Goal: Task Accomplishment & Management: Complete application form

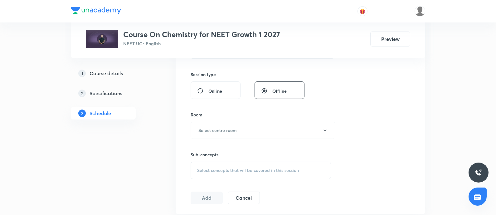
scroll to position [228, 0]
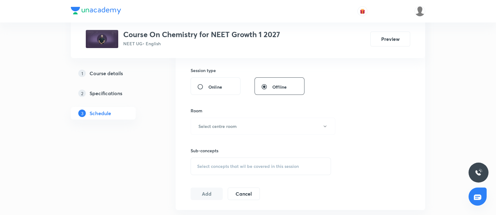
click at [214, 166] on span "Select concepts that wil be covered in this session" at bounding box center [248, 166] width 102 height 5
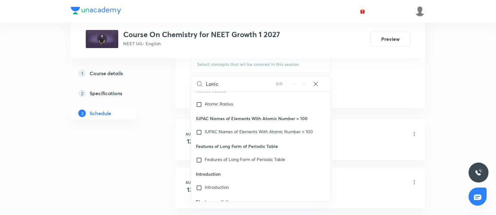
scroll to position [331, 0]
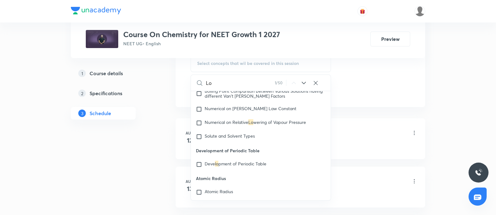
type input "L"
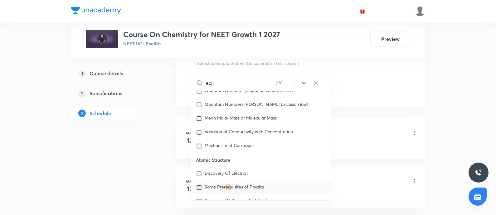
scroll to position [146, 0]
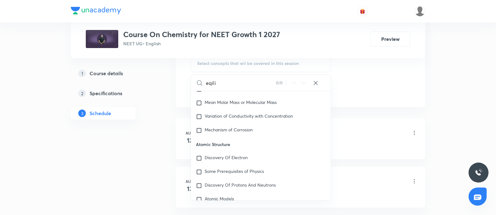
type input "eqili"
click at [316, 83] on icon at bounding box center [316, 83] width 6 height 6
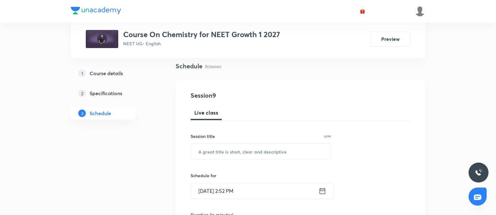
scroll to position [55, 0]
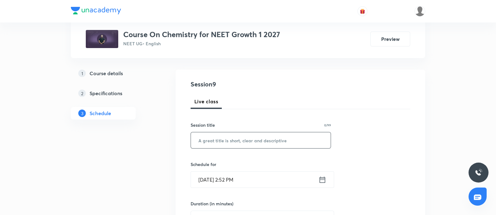
click at [229, 140] on input "text" at bounding box center [261, 140] width 140 height 16
click at [199, 139] on input "Lonic Equilibrium - 01" at bounding box center [261, 140] width 140 height 16
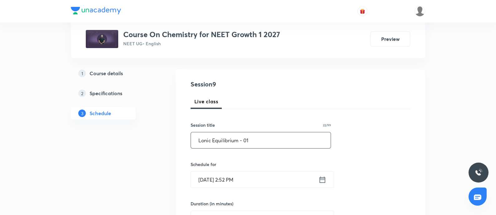
type input "Lonic Equilibrium - 01"
click at [259, 180] on input "Sep 4, 2025, 2:52 PM" at bounding box center [255, 180] width 128 height 16
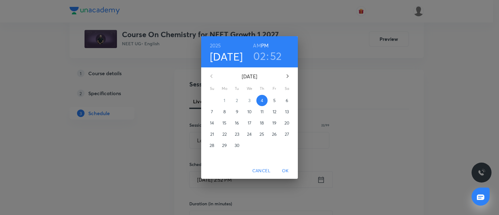
click at [275, 101] on p "5" at bounding box center [274, 100] width 2 height 6
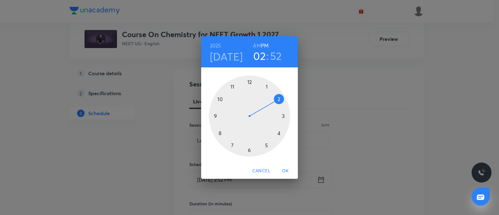
click at [255, 43] on h6 "AM" at bounding box center [257, 45] width 8 height 9
click at [221, 133] on div at bounding box center [249, 116] width 81 height 81
click at [267, 87] on div at bounding box center [249, 116] width 81 height 81
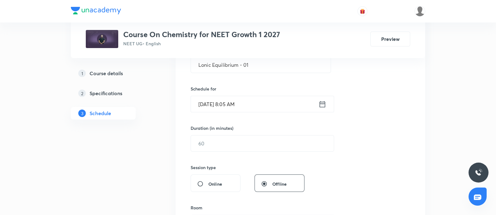
scroll to position [131, 0]
click at [228, 142] on input "text" at bounding box center [262, 143] width 143 height 16
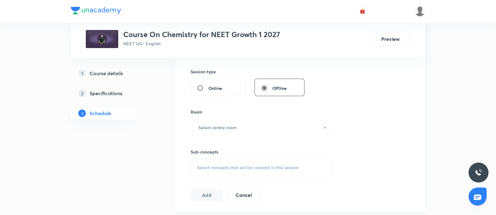
scroll to position [231, 0]
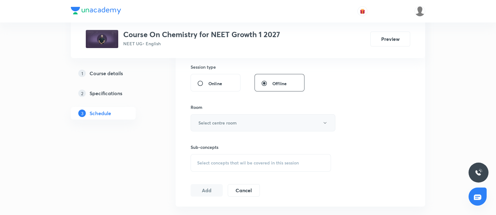
type input "75"
click at [231, 116] on button "Select centre room" at bounding box center [263, 122] width 145 height 17
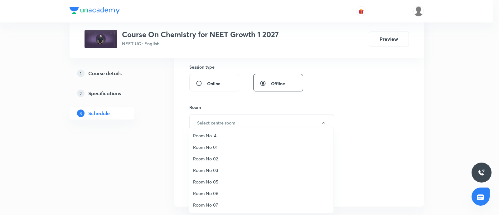
click at [213, 135] on span "Room No. 4" at bounding box center [261, 135] width 137 height 7
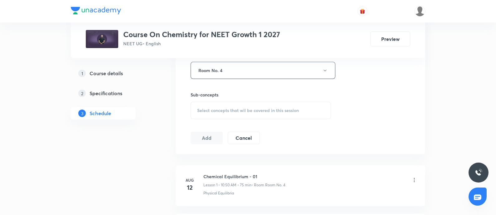
scroll to position [284, 0]
click at [224, 113] on div "Select concepts that wil be covered in this session" at bounding box center [261, 109] width 140 height 17
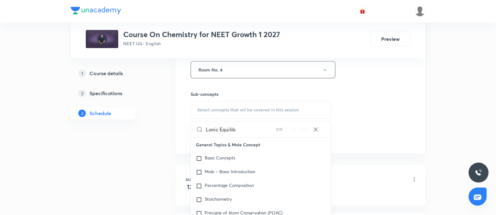
click at [219, 128] on input "Lonic Equilib" at bounding box center [241, 129] width 70 height 16
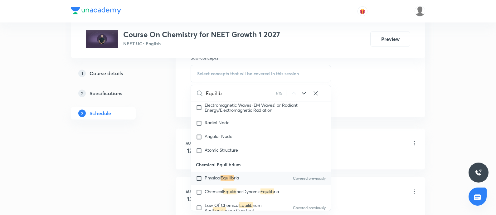
scroll to position [321, 0]
type input "Equilib"
click at [202, 181] on input "checkbox" at bounding box center [200, 178] width 9 height 6
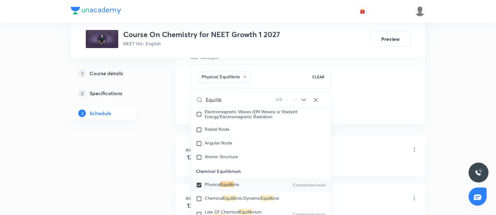
click at [303, 99] on icon at bounding box center [303, 99] width 7 height 7
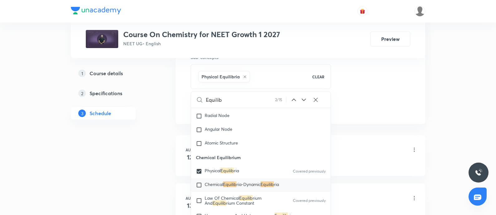
click at [303, 99] on icon at bounding box center [303, 99] width 7 height 7
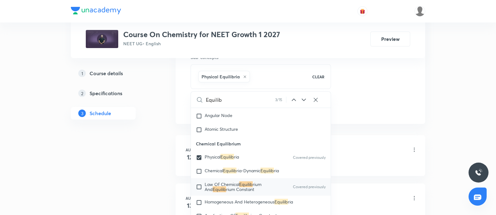
click at [303, 99] on icon at bounding box center [303, 99] width 7 height 7
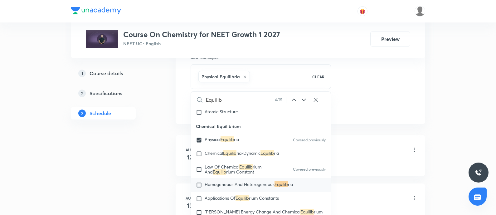
click at [303, 99] on icon at bounding box center [303, 99] width 7 height 7
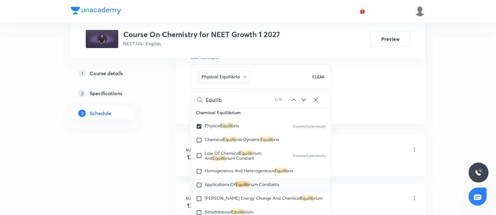
click at [303, 99] on icon at bounding box center [303, 99] width 7 height 7
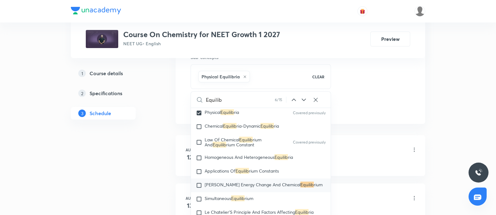
click at [303, 99] on icon at bounding box center [303, 99] width 7 height 7
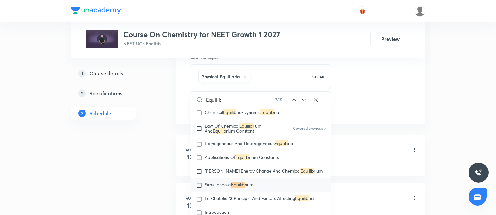
click at [303, 99] on icon at bounding box center [303, 99] width 7 height 7
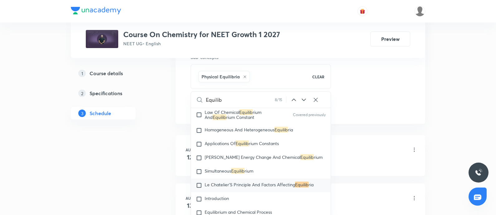
click at [303, 99] on icon at bounding box center [303, 99] width 7 height 7
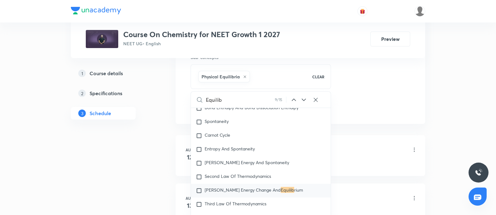
scroll to position [1659, 0]
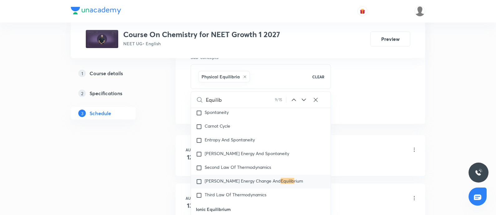
click at [304, 97] on icon at bounding box center [303, 99] width 7 height 7
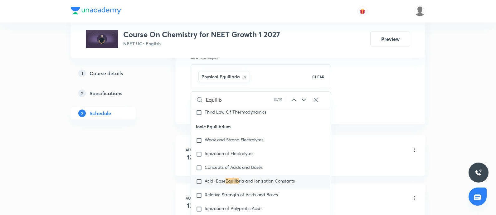
click at [304, 97] on icon at bounding box center [303, 99] width 7 height 7
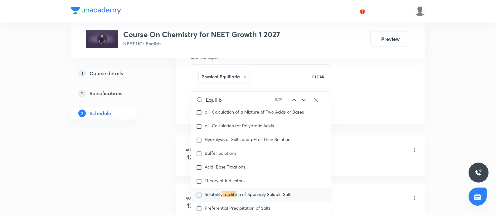
scroll to position [1910, 0]
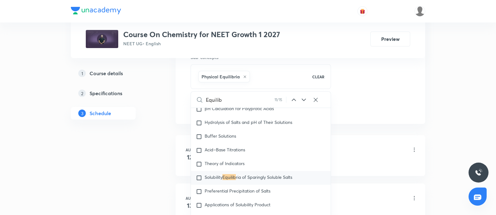
click at [295, 97] on icon at bounding box center [293, 99] width 7 height 7
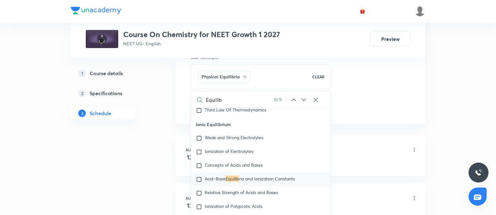
scroll to position [1742, 0]
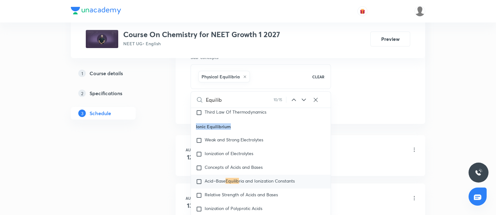
drag, startPoint x: 196, startPoint y: 132, endPoint x: 233, endPoint y: 134, distance: 36.9
click at [233, 134] on p "Ionic Equilibrium" at bounding box center [261, 127] width 140 height 14
copy p "Ionic Equilibrium"
click at [208, 143] on span "Weak and Strong Electrolytes" at bounding box center [234, 140] width 59 height 6
checkbox input "true"
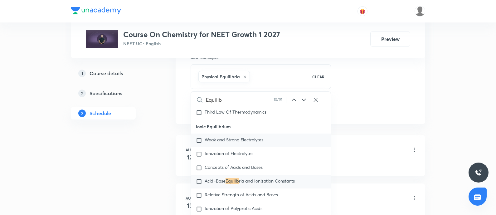
checkbox input "true"
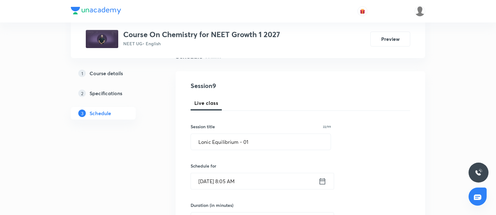
scroll to position [59, 0]
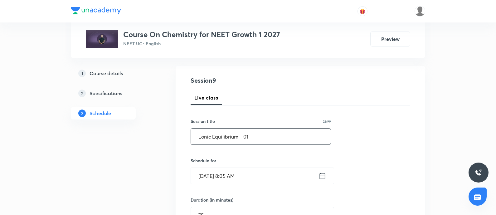
click at [266, 137] on input "Lonic Equilibrium - 01" at bounding box center [261, 137] width 140 height 16
paste input "Ionic Equilibrium"
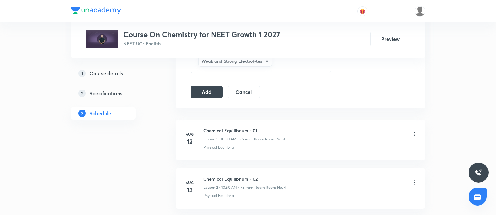
scroll to position [347, 0]
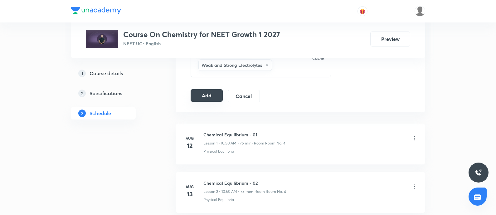
type input "Ionic Equilibrium - 01"
click at [211, 94] on button "Add" at bounding box center [207, 95] width 32 height 12
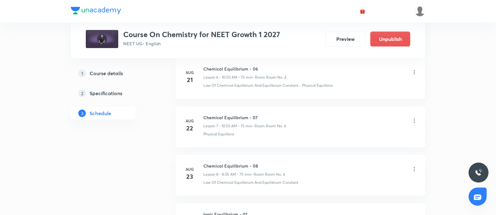
scroll to position [433, 0]
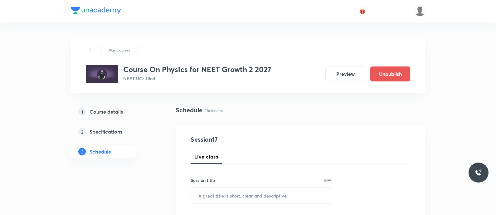
scroll to position [1057, 0]
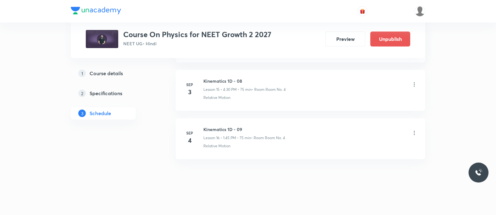
click at [204, 127] on h6 "Kinematics 1D - 09" at bounding box center [245, 129] width 82 height 7
copy h6 "Kinematics 1D - 09"
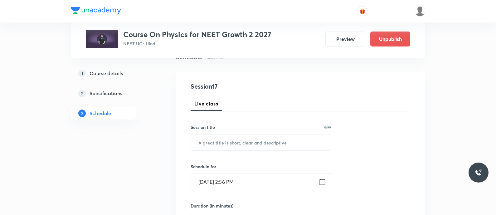
scroll to position [64, 0]
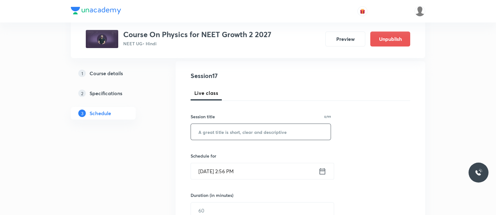
click at [213, 130] on input "text" at bounding box center [261, 132] width 140 height 16
paste input "Kinematics 1D - 09"
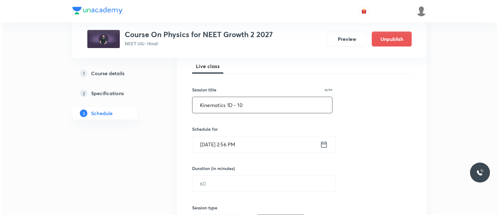
scroll to position [94, 0]
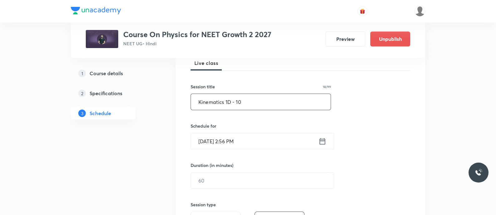
type input "Kinematics 1D - 10"
click at [261, 143] on input "Sep 4, 2025, 2:56 PM" at bounding box center [255, 141] width 128 height 16
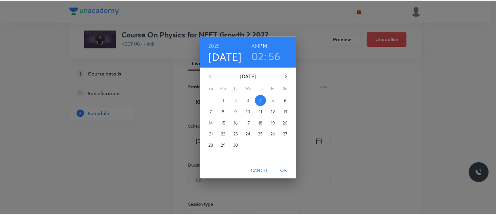
scroll to position [0, 0]
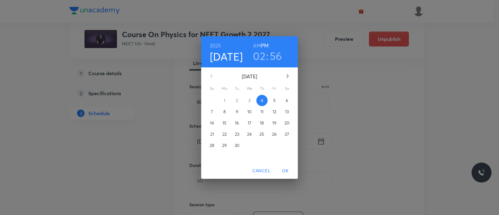
click at [273, 101] on p "5" at bounding box center [274, 100] width 2 height 6
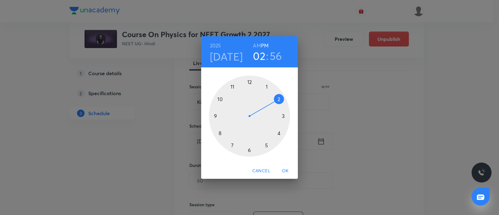
click at [267, 87] on div at bounding box center [249, 116] width 81 height 81
click at [215, 116] on div at bounding box center [249, 116] width 81 height 81
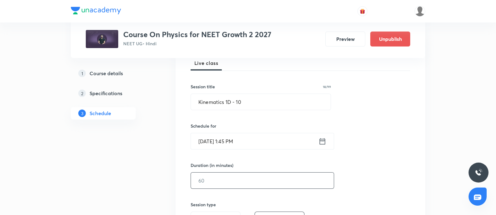
click at [219, 182] on input "text" at bounding box center [262, 181] width 143 height 16
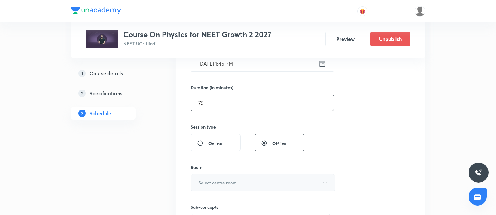
scroll to position [172, 0]
type input "75"
click at [223, 179] on h6 "Select centre room" at bounding box center [218, 182] width 38 height 7
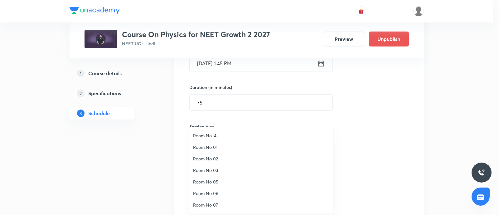
click at [216, 136] on span "Room No. 4" at bounding box center [261, 135] width 137 height 7
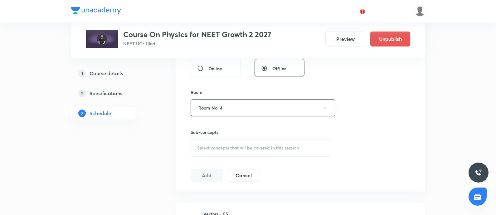
scroll to position [247, 0]
click at [228, 145] on span "Select concepts that wil be covered in this session" at bounding box center [248, 147] width 102 height 5
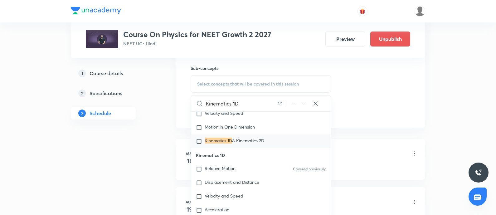
scroll to position [2934, 0]
type input "Kinematics 1D"
click at [203, 172] on input "checkbox" at bounding box center [200, 169] width 9 height 6
checkbox input "true"
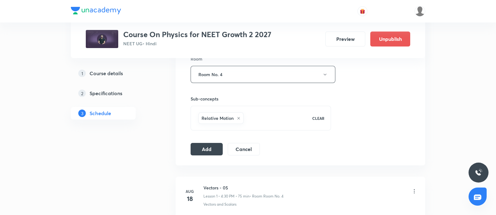
scroll to position [279, 0]
click at [211, 146] on button "Add" at bounding box center [207, 149] width 32 height 12
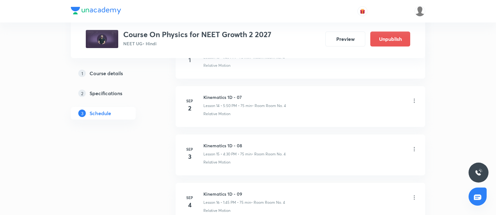
scroll to position [819, 0]
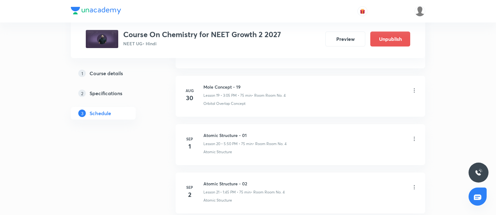
scroll to position [1395, 0]
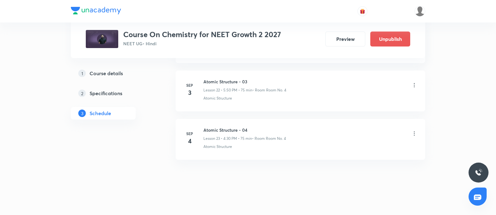
click at [204, 127] on h6 "Atomic Structure - 04" at bounding box center [245, 130] width 83 height 7
copy h6 "Atomic Structure - 04"
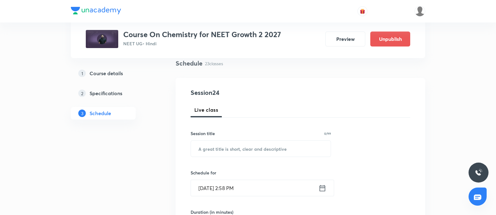
scroll to position [48, 0]
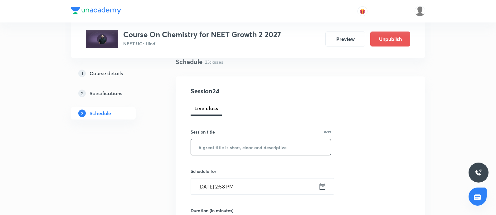
click at [218, 150] on input "text" at bounding box center [261, 147] width 140 height 16
paste input "Atomic Structure - 04"
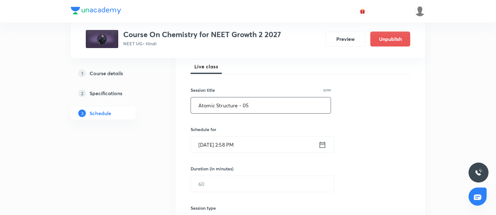
scroll to position [91, 0]
type input "Atomic Structure - 05"
click at [263, 145] on input "Sep 4, 2025, 2:58 PM" at bounding box center [255, 144] width 128 height 16
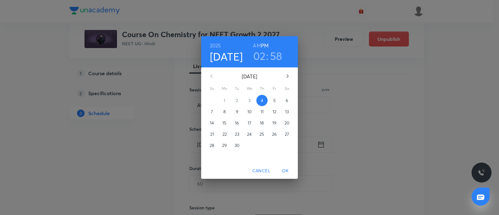
click at [277, 102] on span "5" at bounding box center [274, 100] width 11 height 6
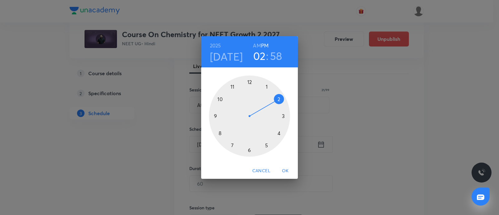
click at [284, 115] on div at bounding box center [249, 116] width 81 height 81
click at [267, 86] on div at bounding box center [249, 116] width 81 height 81
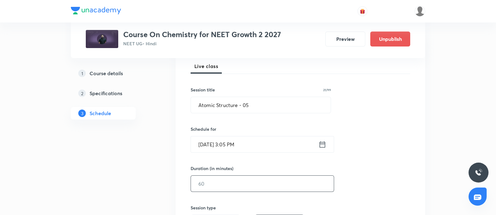
click at [224, 178] on input "text" at bounding box center [262, 184] width 143 height 16
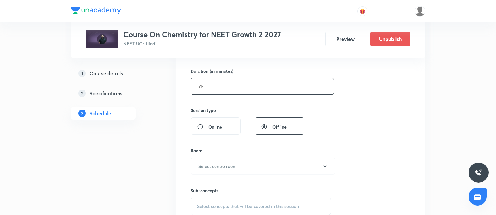
scroll to position [189, 0]
type input "75"
click at [228, 166] on h6 "Select centre room" at bounding box center [218, 165] width 38 height 7
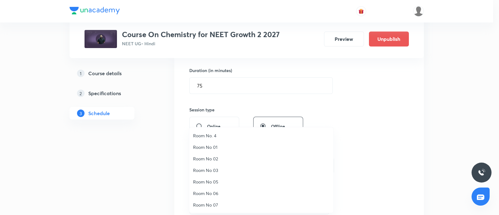
click at [212, 135] on span "Room No. 4" at bounding box center [261, 135] width 137 height 7
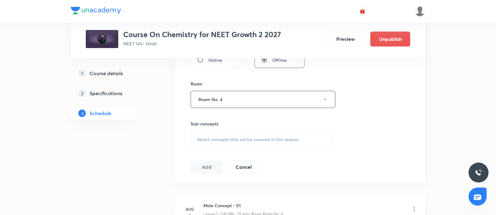
scroll to position [255, 0]
click at [231, 142] on div "Select concepts that wil be covered in this session" at bounding box center [261, 138] width 140 height 17
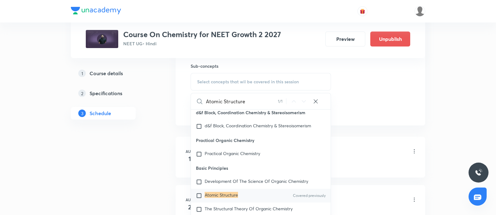
scroll to position [314, 0]
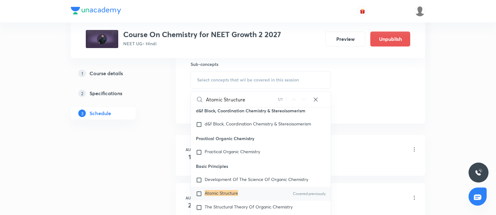
type input "Atomic Structure"
click at [200, 191] on input "checkbox" at bounding box center [200, 194] width 9 height 6
checkbox input "true"
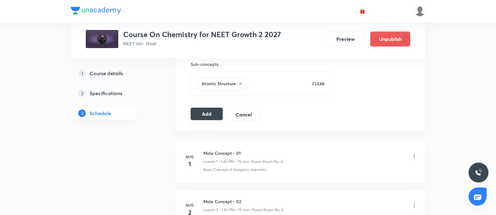
click at [209, 113] on button "Add" at bounding box center [207, 114] width 32 height 12
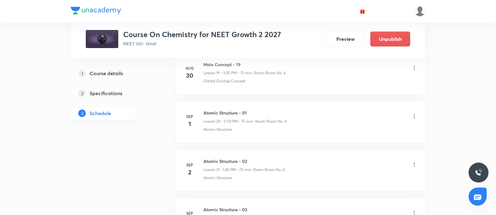
scroll to position [1156, 0]
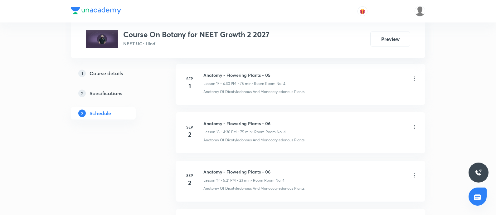
scroll to position [1250, 0]
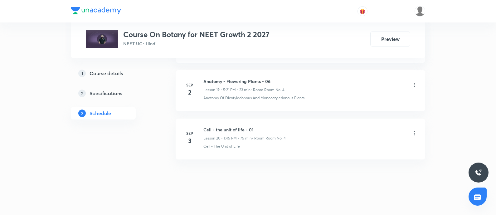
click at [204, 127] on h6 "Cell - the unit of life - 01" at bounding box center [245, 129] width 82 height 7
copy h6 "Cell - the unit of life - 01"
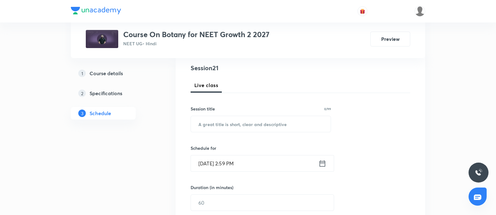
scroll to position [75, 0]
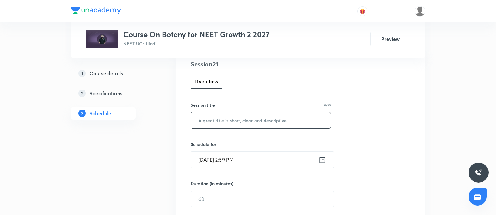
click at [217, 120] on input "text" at bounding box center [261, 120] width 140 height 16
paste input "Cell - the unit of life - 01"
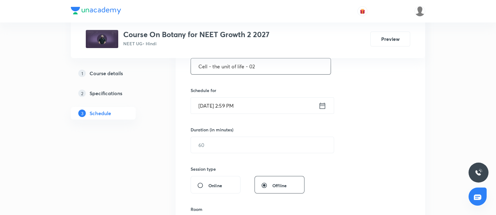
scroll to position [130, 0]
type input "Cell - the unit of life - 02"
click at [259, 107] on input "[DATE] 2:59 PM" at bounding box center [255, 105] width 128 height 16
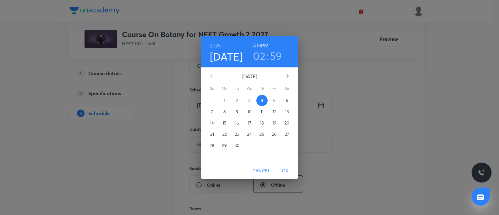
click at [272, 103] on span "5" at bounding box center [274, 100] width 11 height 6
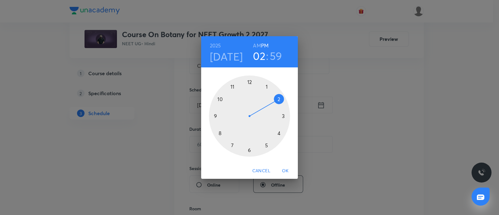
click at [280, 135] on div at bounding box center [249, 116] width 81 height 81
click at [249, 150] on div at bounding box center [249, 116] width 81 height 81
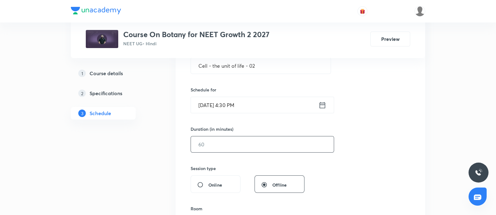
click at [217, 144] on input "text" at bounding box center [262, 144] width 143 height 16
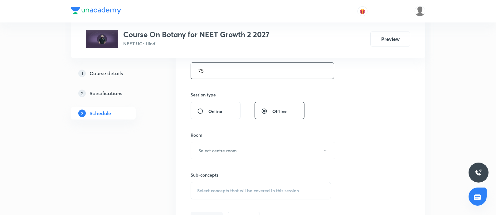
scroll to position [218, 0]
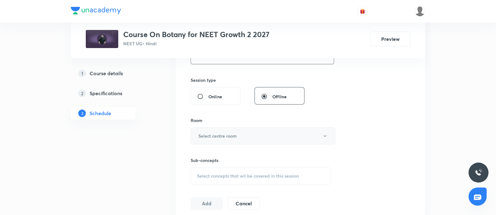
type input "75"
click at [219, 139] on button "Select centre room" at bounding box center [263, 135] width 145 height 17
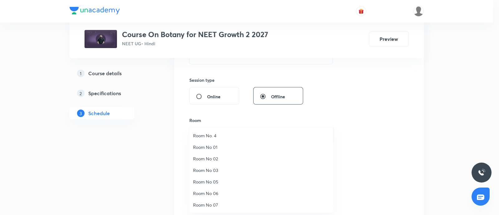
click at [213, 136] on span "Room No. 4" at bounding box center [261, 135] width 137 height 7
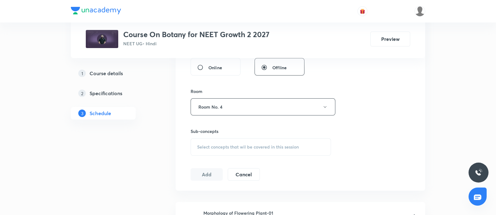
scroll to position [248, 0]
click at [226, 148] on span "Select concepts that wil be covered in this session" at bounding box center [248, 146] width 102 height 5
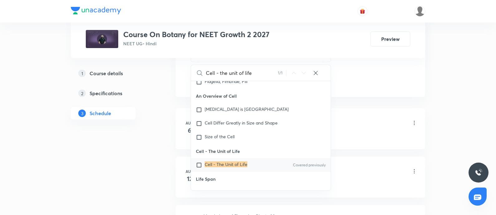
scroll to position [341, 0]
type input "Cell - the unit of life"
click at [196, 161] on input "checkbox" at bounding box center [200, 164] width 9 height 6
checkbox input "true"
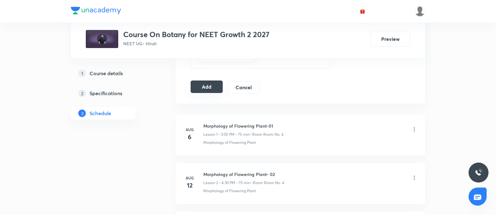
click at [209, 86] on button "Add" at bounding box center [207, 87] width 32 height 12
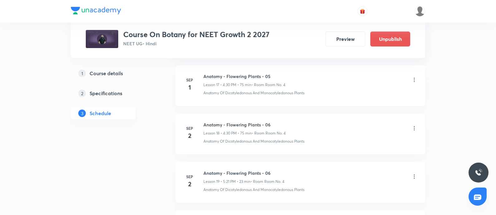
scroll to position [1012, 0]
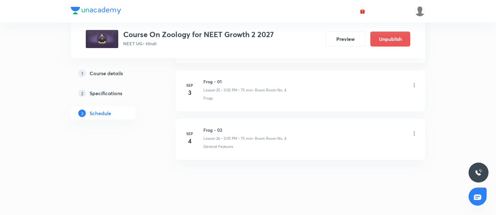
click at [204, 127] on h6 "Frog - 02" at bounding box center [245, 130] width 83 height 7
copy h6 "Frog - 02"
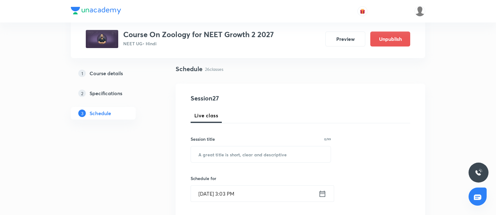
scroll to position [42, 0]
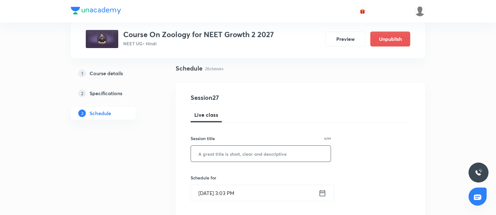
click at [213, 150] on input "text" at bounding box center [261, 154] width 140 height 16
paste input "Frog - 02"
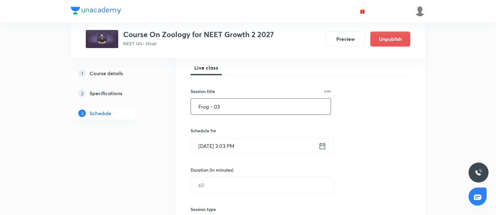
scroll to position [89, 0]
type input "Frog - 03"
click at [256, 150] on input "Sep 4, 2025, 3:03 PM" at bounding box center [255, 146] width 128 height 16
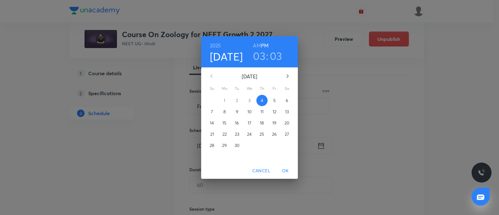
click at [274, 101] on p "5" at bounding box center [274, 100] width 2 height 6
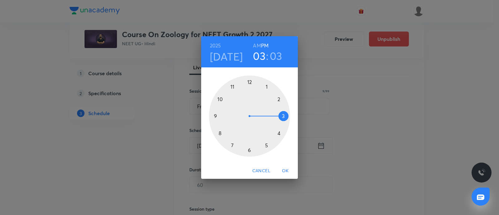
click at [266, 145] on div at bounding box center [249, 116] width 81 height 81
click at [220, 99] on div at bounding box center [249, 116] width 81 height 81
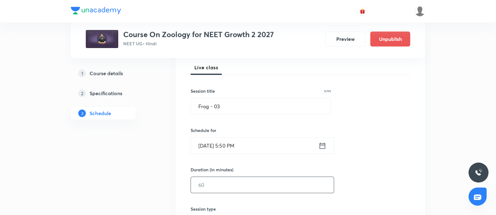
click at [221, 183] on input "text" at bounding box center [262, 185] width 143 height 16
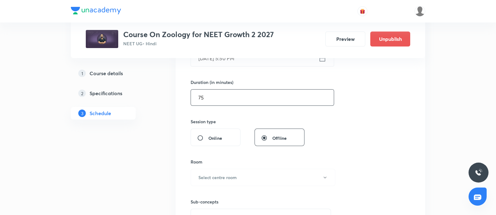
scroll to position [189, 0]
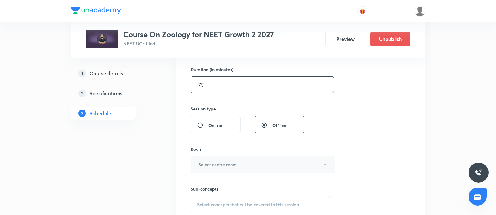
type input "75"
click at [230, 164] on h6 "Select centre room" at bounding box center [218, 164] width 38 height 7
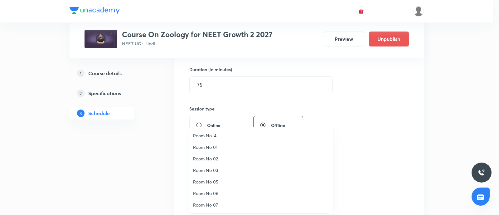
click at [217, 136] on span "Room No. 4" at bounding box center [261, 135] width 137 height 7
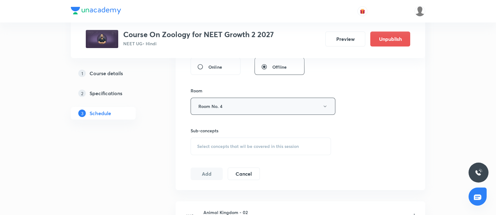
scroll to position [249, 0]
click at [241, 145] on span "Select concepts that wil be covered in this session" at bounding box center [248, 144] width 102 height 5
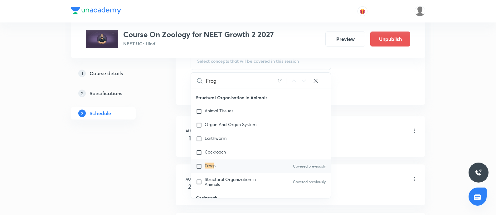
scroll to position [334, 0]
type input "Frog"
click at [197, 167] on input "checkbox" at bounding box center [200, 165] width 9 height 6
checkbox input "true"
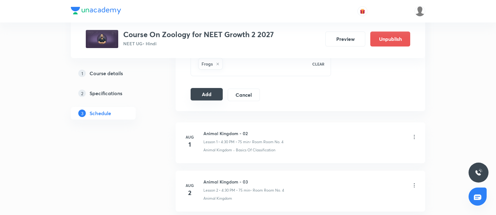
click at [203, 93] on button "Add" at bounding box center [207, 94] width 32 height 12
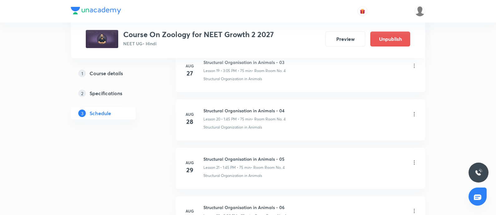
scroll to position [1302, 0]
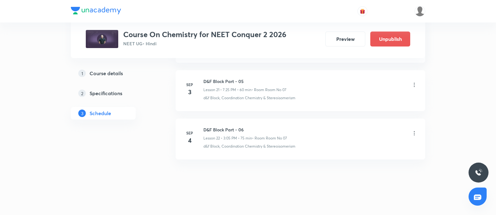
click at [204, 128] on h6 "D&F Block Part - 06" at bounding box center [246, 129] width 84 height 7
copy h6 "D&F Block Part - 06"
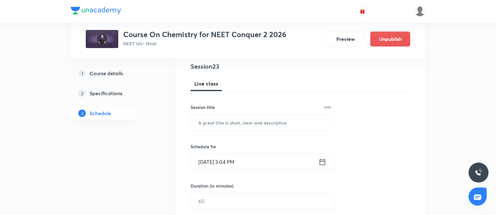
scroll to position [75, 0]
click at [212, 122] on input "text" at bounding box center [261, 121] width 140 height 16
paste input "D&F Block Part - 06"
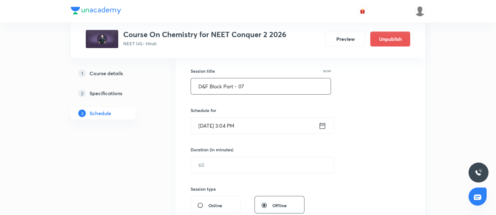
scroll to position [112, 0]
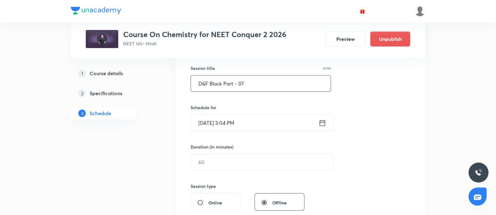
type input "D&F Block Part - 07"
click at [251, 124] on input "[DATE] 3:04 PM" at bounding box center [255, 123] width 128 height 16
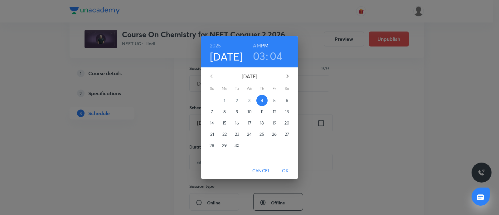
click at [276, 98] on p "5" at bounding box center [274, 100] width 2 height 6
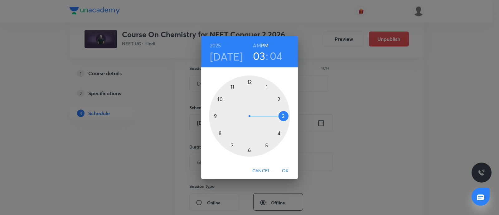
click at [283, 115] on div at bounding box center [249, 116] width 81 height 81
click at [268, 85] on div at bounding box center [249, 116] width 81 height 81
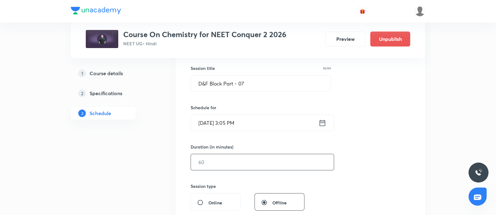
click at [227, 160] on input "text" at bounding box center [262, 162] width 143 height 16
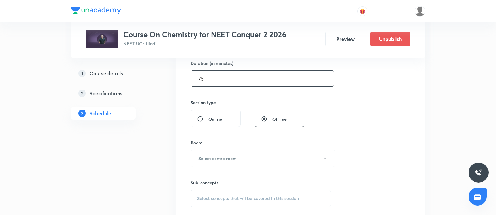
scroll to position [201, 0]
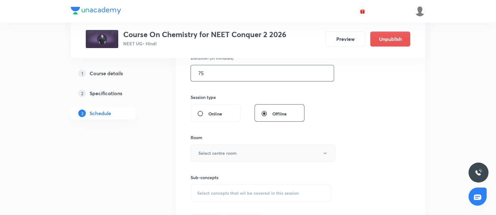
type input "75"
click at [229, 154] on h6 "Select centre room" at bounding box center [218, 153] width 38 height 7
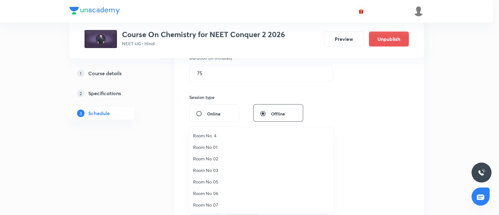
click at [214, 202] on span "Room No 07" at bounding box center [261, 205] width 137 height 7
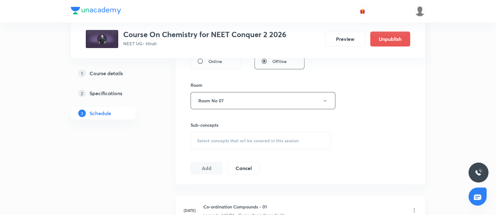
scroll to position [254, 0]
click at [233, 138] on span "Select concepts that wil be covered in this session" at bounding box center [248, 140] width 102 height 5
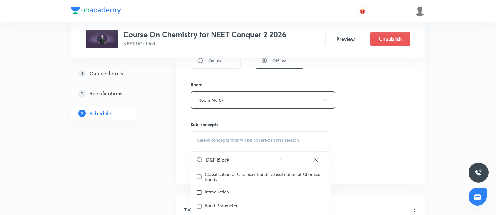
type input "D&F Block"
click at [233, 138] on span "Select concepts that wil be covered in this session" at bounding box center [248, 140] width 102 height 5
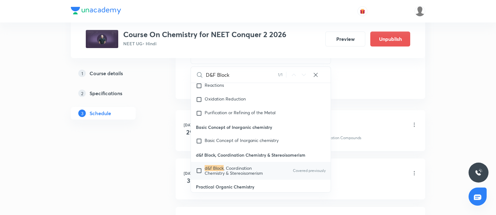
scroll to position [348, 0]
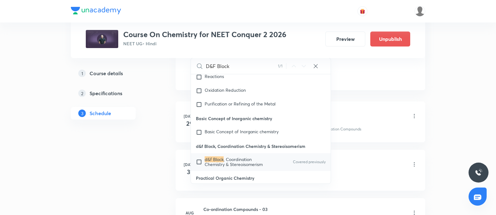
click at [197, 157] on input "checkbox" at bounding box center [200, 162] width 9 height 10
checkbox input "true"
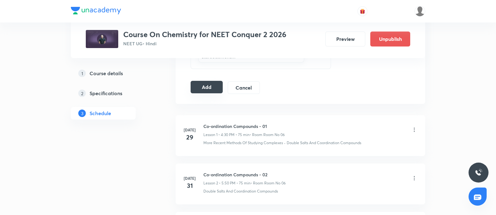
click at [209, 86] on button "Add" at bounding box center [207, 87] width 32 height 12
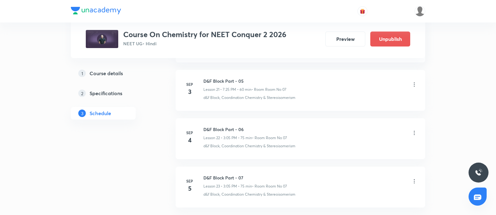
scroll to position [1109, 0]
click at [204, 127] on h6 "D&F Block Part - 07" at bounding box center [246, 130] width 84 height 7
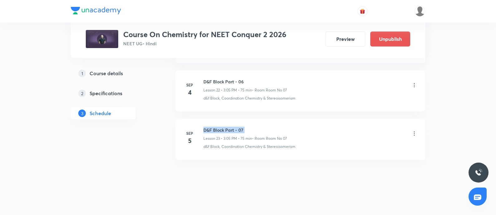
copy h6 "D&F Block Part - 07"
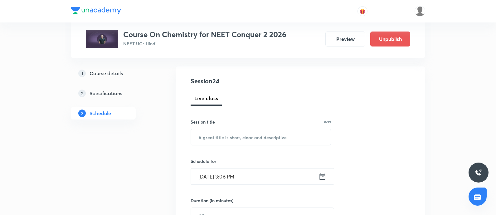
scroll to position [59, 0]
click at [213, 138] on input "text" at bounding box center [261, 137] width 140 height 16
paste input "D&F Block Part - 07"
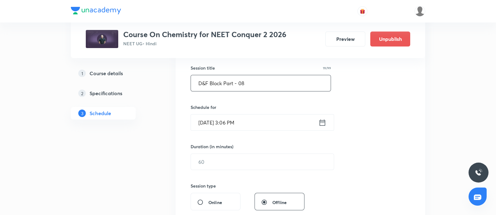
scroll to position [114, 0]
type input "D&F Block Part - 08"
click at [256, 122] on input "[DATE] 3:06 PM" at bounding box center [255, 121] width 128 height 16
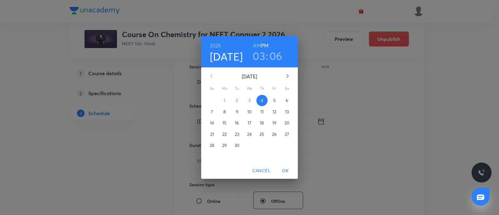
click at [275, 95] on button "5" at bounding box center [274, 100] width 11 height 11
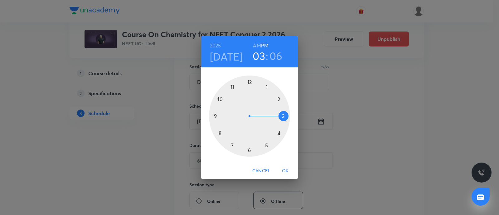
click at [281, 134] on div at bounding box center [249, 116] width 81 height 81
click at [250, 150] on div at bounding box center [249, 116] width 81 height 81
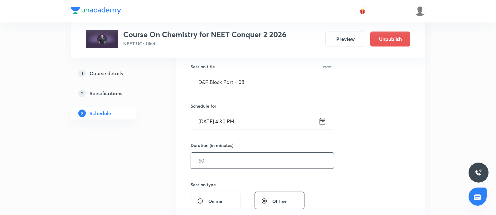
click at [228, 164] on input "text" at bounding box center [262, 161] width 143 height 16
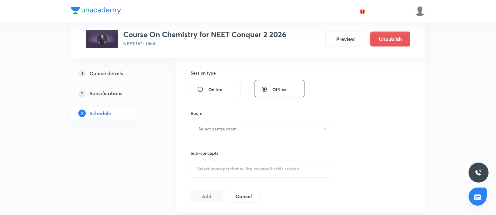
scroll to position [226, 0]
type input "75"
click at [242, 125] on button "Select centre room" at bounding box center [263, 128] width 145 height 17
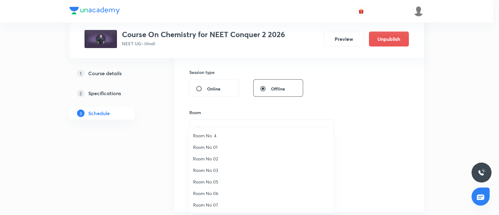
click at [206, 206] on span "Room No 07" at bounding box center [261, 205] width 137 height 7
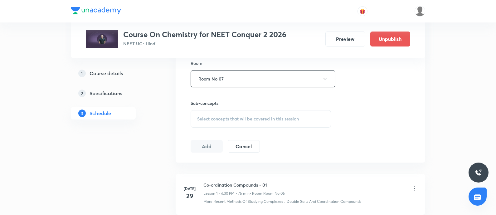
scroll to position [276, 0]
click at [220, 120] on span "Select concepts that wil be covered in this session" at bounding box center [248, 118] width 102 height 5
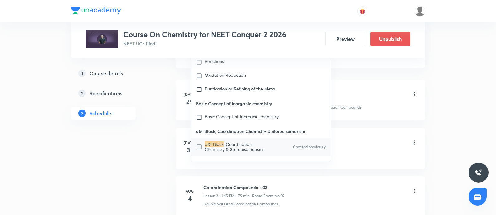
scroll to position [0, 0]
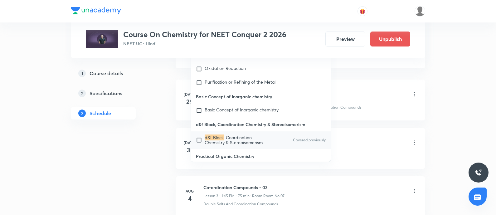
type input "D&F Block"
click at [199, 135] on input "checkbox" at bounding box center [200, 140] width 9 height 10
checkbox input "true"
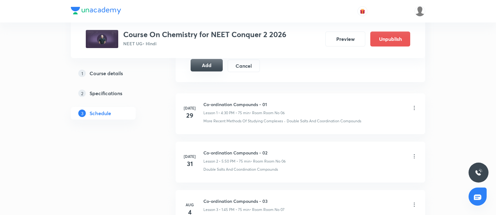
click at [209, 63] on button "Add" at bounding box center [207, 65] width 32 height 12
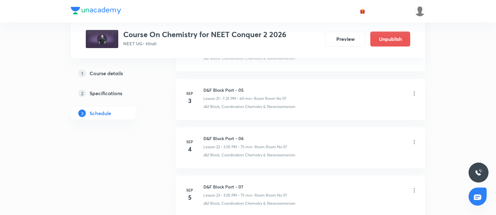
scroll to position [1408, 0]
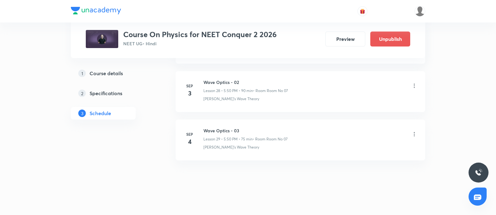
click at [206, 127] on h6 "Wave Optics - 03" at bounding box center [246, 130] width 84 height 7
copy h6 "Wave Optics - 03"
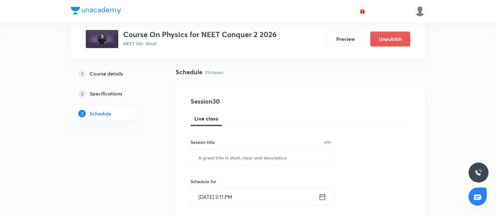
scroll to position [61, 0]
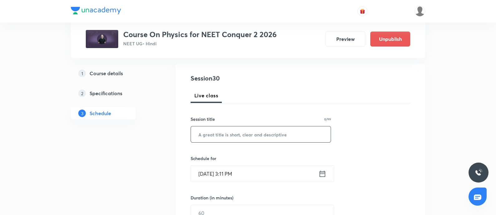
click at [210, 133] on input "text" at bounding box center [261, 134] width 140 height 16
paste input "Wave Optics - 03"
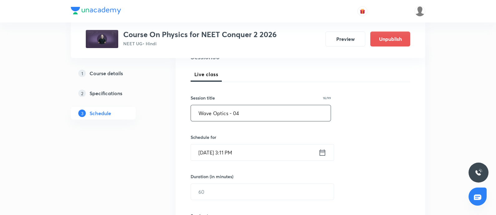
scroll to position [84, 0]
type input "Wave Optics - 04"
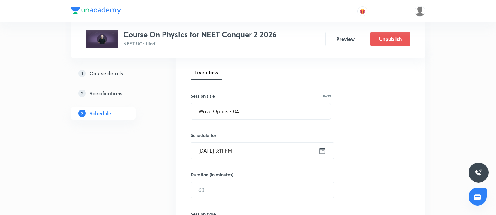
click at [256, 148] on input "[DATE] 3:11 PM" at bounding box center [255, 151] width 128 height 16
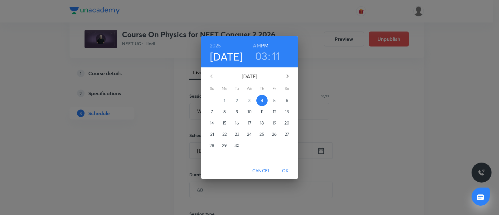
click at [272, 102] on span "5" at bounding box center [274, 100] width 11 height 6
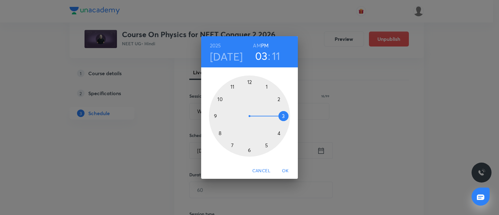
click at [267, 145] on div at bounding box center [249, 116] width 81 height 81
click at [219, 98] on div at bounding box center [249, 116] width 81 height 81
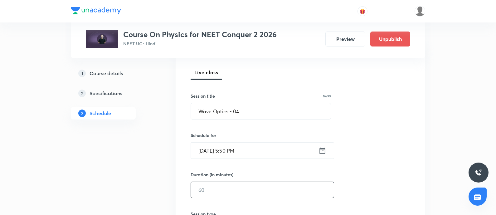
click at [219, 189] on input "text" at bounding box center [262, 190] width 143 height 16
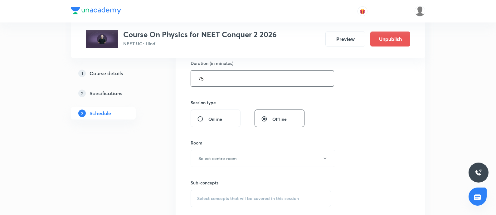
scroll to position [197, 0]
type input "75"
click at [227, 154] on h6 "Select centre room" at bounding box center [218, 157] width 38 height 7
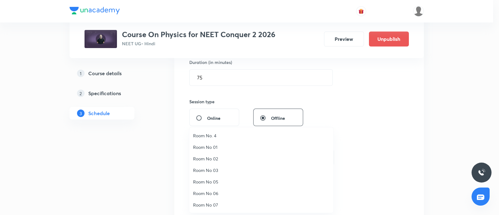
click at [210, 202] on span "Room No 07" at bounding box center [261, 205] width 137 height 7
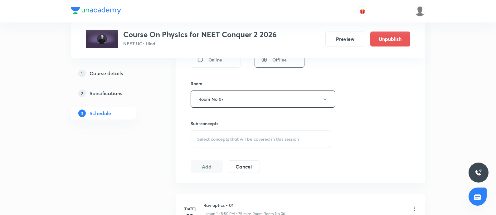
scroll to position [257, 0]
click at [236, 133] on div "Select concepts that wil be covered in this session" at bounding box center [261, 136] width 140 height 17
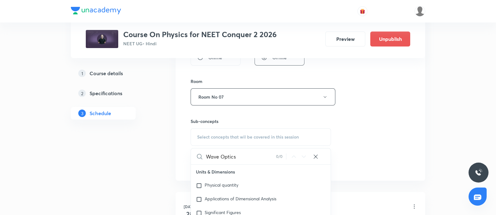
click at [220, 155] on input "Wave Optics" at bounding box center [241, 157] width 70 height 16
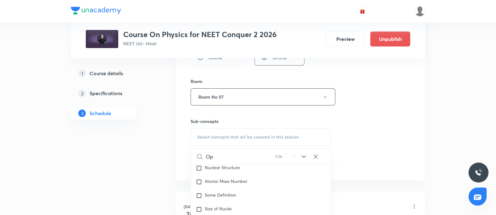
type input "O"
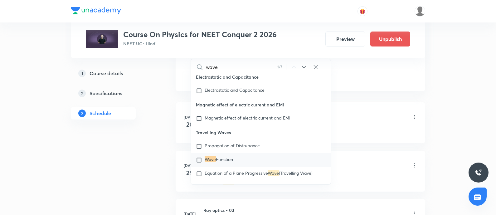
scroll to position [6314, 0]
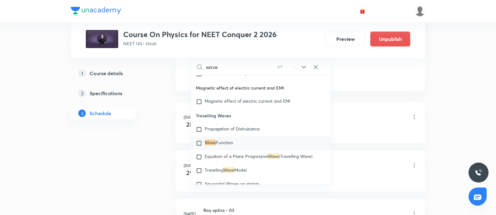
type input "wave"
click at [303, 67] on icon at bounding box center [304, 67] width 4 height 2
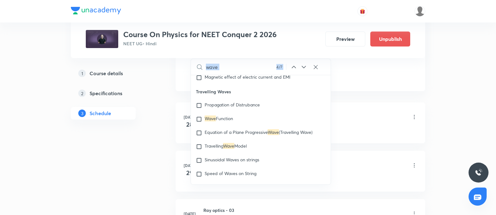
click at [303, 67] on icon at bounding box center [304, 67] width 4 height 2
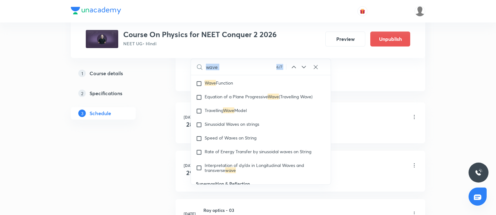
click at [303, 67] on icon at bounding box center [304, 67] width 4 height 2
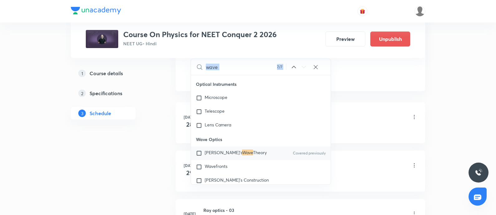
scroll to position [9180, 0]
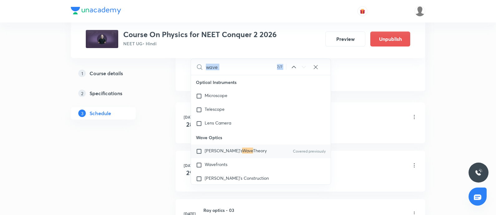
click at [199, 154] on input "checkbox" at bounding box center [200, 151] width 9 height 6
checkbox input "true"
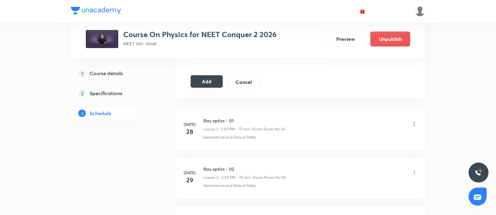
click at [209, 82] on button "Add" at bounding box center [207, 81] width 32 height 12
